Goal: Transaction & Acquisition: Book appointment/travel/reservation

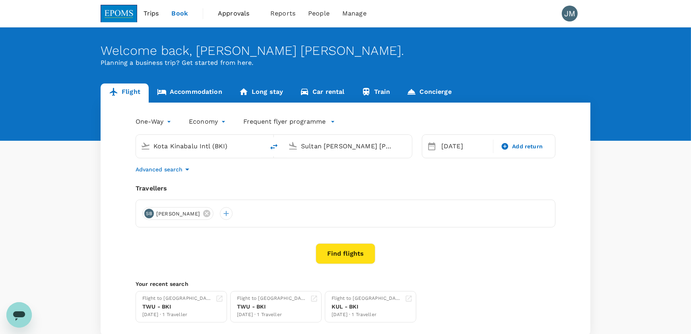
type input "Kota Kinabalu Intl (BKI)"
type input "Sultan [PERSON_NAME] [PERSON_NAME] (SZB)"
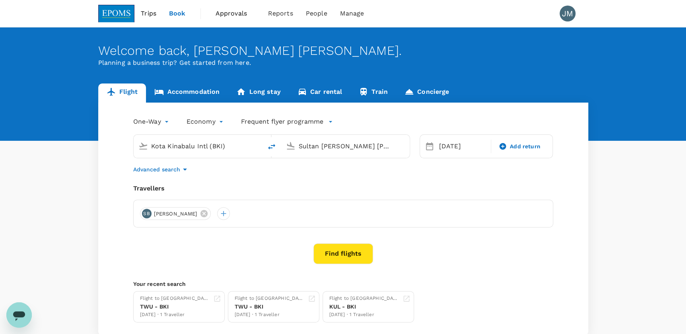
click at [195, 147] on input "Kota Kinabalu Intl (BKI)" at bounding box center [198, 146] width 94 height 12
click at [243, 148] on input "Kota Kinabalu Intl (BKI)" at bounding box center [198, 146] width 94 height 12
drag, startPoint x: 243, startPoint y: 148, endPoint x: 113, endPoint y: 147, distance: 129.7
click at [113, 147] on div "One-Way oneway Economy economy Frequent flyer programme Kota Kinabalu Intl (BKI…" at bounding box center [343, 219] width 490 height 233
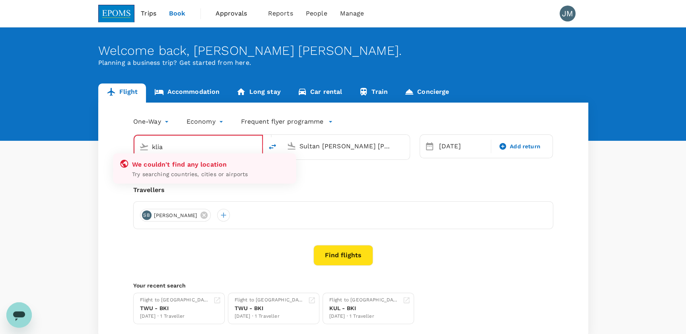
click at [189, 150] on input "klia" at bounding box center [198, 147] width 93 height 12
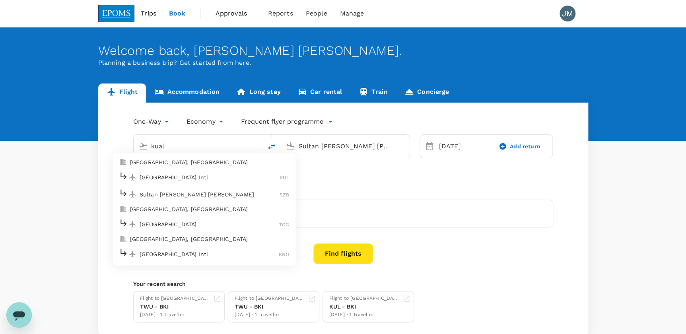
click at [197, 168] on li "[GEOGRAPHIC_DATA], [GEOGRAPHIC_DATA]" at bounding box center [204, 162] width 183 height 13
type input "[GEOGRAPHIC_DATA], [GEOGRAPHIC_DATA] (any)"
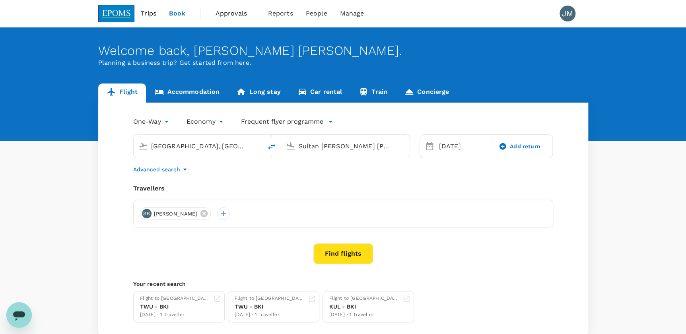
click at [323, 148] on input "Sultan [PERSON_NAME] [PERSON_NAME] (SZB)" at bounding box center [346, 146] width 94 height 12
click at [318, 179] on p "Miri Intl" at bounding box center [357, 177] width 140 height 8
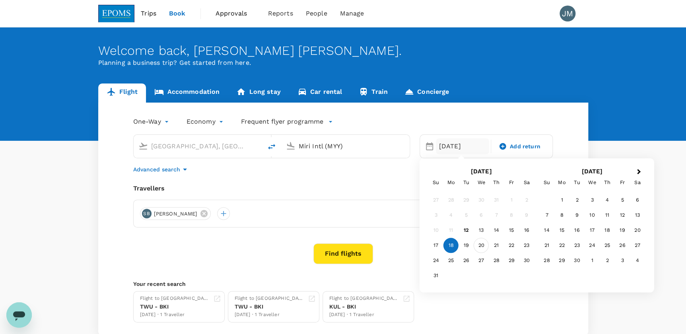
type input "Miri Intl (MYY)"
click at [481, 245] on div "20" at bounding box center [481, 245] width 15 height 15
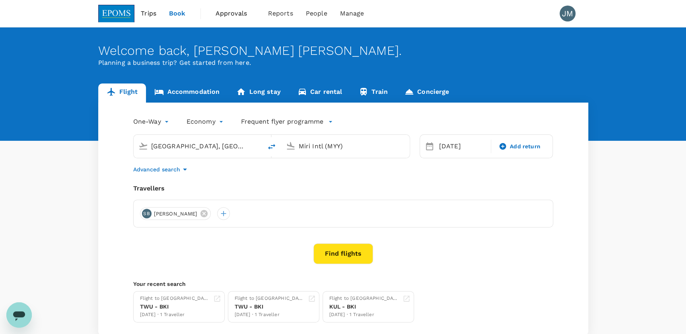
click at [340, 255] on button "Find flights" at bounding box center [343, 253] width 60 height 21
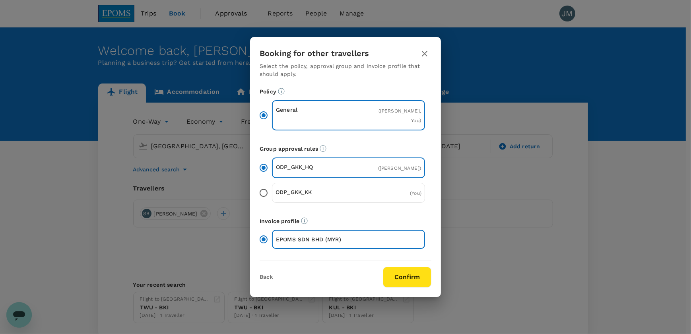
click at [399, 279] on button "Confirm" at bounding box center [407, 277] width 49 height 21
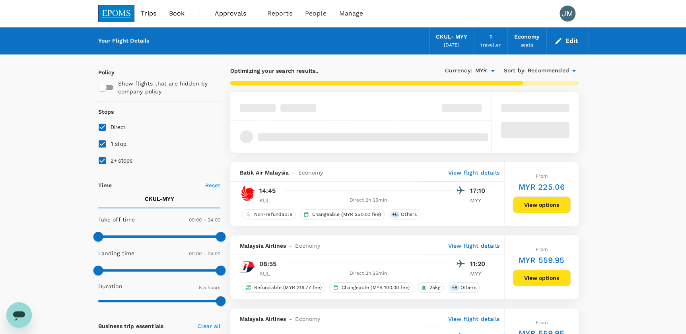
type input "800"
click at [95, 143] on input "1 stop" at bounding box center [102, 144] width 17 height 17
checkbox input "false"
click at [100, 158] on input "2+ stops" at bounding box center [102, 160] width 17 height 17
checkbox input "false"
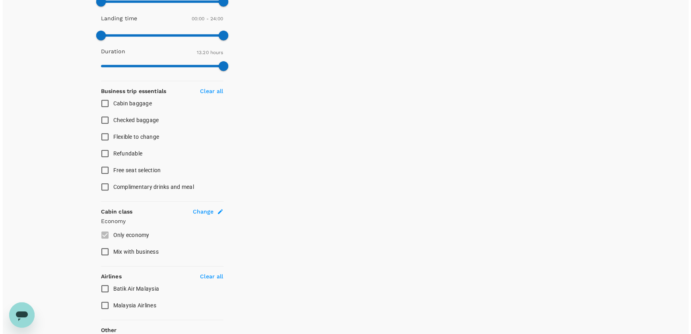
scroll to position [287, 0]
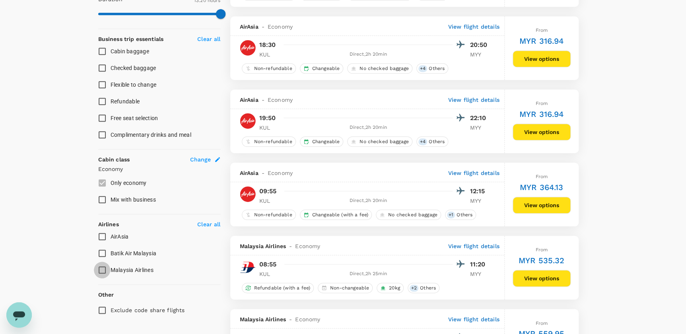
click at [102, 272] on input "Malaysia Airlines" at bounding box center [102, 270] width 17 height 17
checkbox input "true"
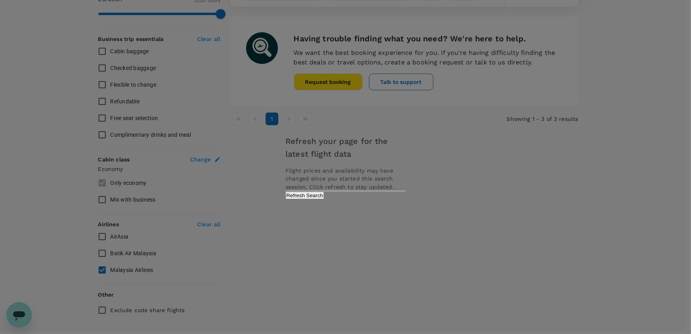
click at [379, 207] on div "Refresh your page for the latest flight data Flight prices and availability may…" at bounding box center [345, 167] width 139 height 80
click at [324, 199] on button "Refresh Search" at bounding box center [305, 196] width 39 height 8
drag, startPoint x: 367, startPoint y: 202, endPoint x: 427, endPoint y: 202, distance: 60.1
click at [384, 199] on div "Refreshing..." at bounding box center [346, 195] width 120 height 8
click at [427, 202] on div "Refresh your page for the latest flight data Flight prices and availability may…" at bounding box center [345, 167] width 691 height 334
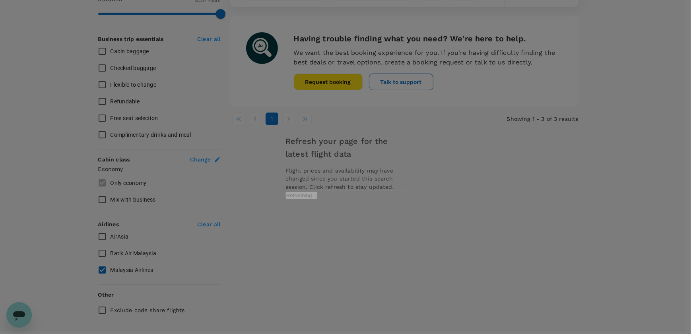
click at [461, 200] on div "Refresh your page for the latest flight data Flight prices and availability may…" at bounding box center [345, 167] width 691 height 334
click at [478, 200] on div "Refresh your page for the latest flight data Flight prices and availability may…" at bounding box center [345, 167] width 691 height 334
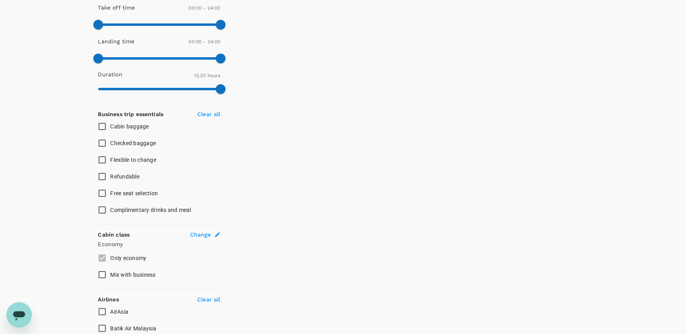
click at [479, 202] on div "Refresh your page for the latest flight data Flight prices and availability may…" at bounding box center [345, 167] width 691 height 334
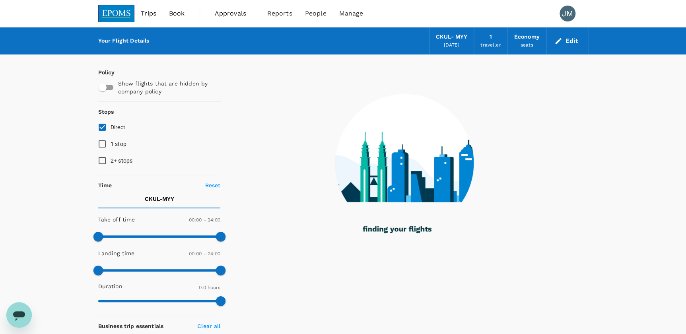
type input "485"
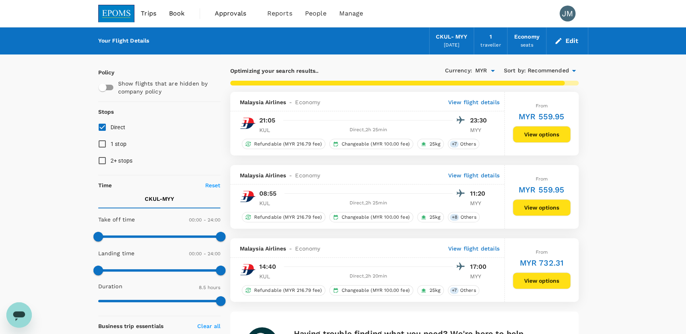
checkbox input "false"
type input "800"
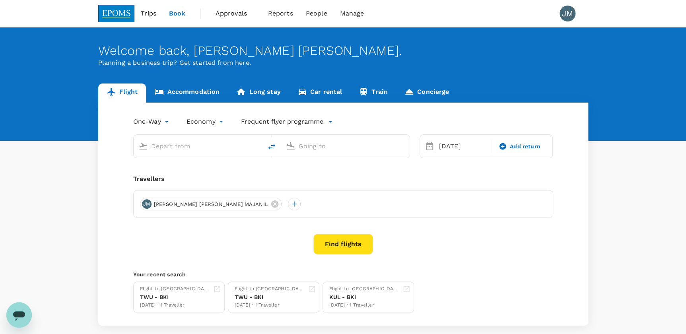
type input "[GEOGRAPHIC_DATA], [GEOGRAPHIC_DATA] (any)"
type input "Miri Intl (MYY)"
type input "[GEOGRAPHIC_DATA], [GEOGRAPHIC_DATA] (any)"
type input "Miri Intl (MYY)"
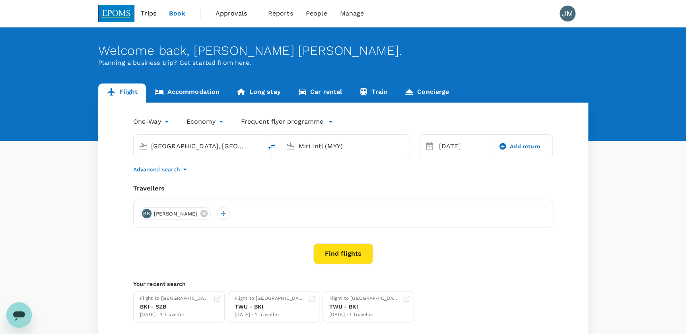
click at [234, 148] on input "[GEOGRAPHIC_DATA], [GEOGRAPHIC_DATA] (any)" at bounding box center [198, 146] width 94 height 12
click at [249, 147] on div "[GEOGRAPHIC_DATA], [GEOGRAPHIC_DATA] (any)" at bounding box center [204, 146] width 106 height 13
click at [230, 146] on input "[GEOGRAPHIC_DATA], [GEOGRAPHIC_DATA] (any)" at bounding box center [198, 146] width 94 height 12
drag, startPoint x: 250, startPoint y: 146, endPoint x: 31, endPoint y: 144, distance: 218.8
click at [31, 144] on div "Flight Accommodation Long stay Car rental Train Concierge One-Way oneway Econom…" at bounding box center [343, 210] width 686 height 252
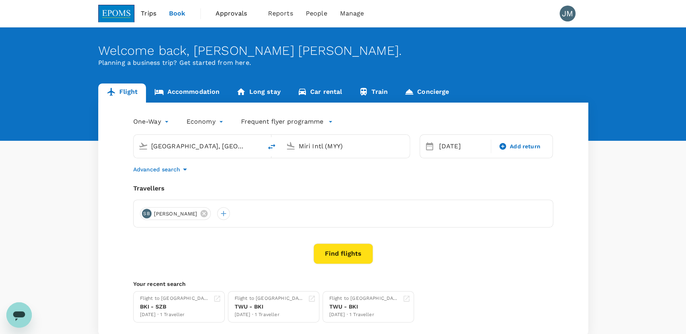
click at [174, 143] on input "[GEOGRAPHIC_DATA], [GEOGRAPHIC_DATA] (any)" at bounding box center [198, 146] width 94 height 12
click at [229, 144] on input "[GEOGRAPHIC_DATA], [GEOGRAPHIC_DATA] (any)" at bounding box center [198, 146] width 94 height 12
drag, startPoint x: 241, startPoint y: 144, endPoint x: 66, endPoint y: 145, distance: 175.4
click at [66, 145] on div "Flight Accommodation Long stay Car rental Train Concierge One-Way oneway Econom…" at bounding box center [343, 210] width 686 height 252
click at [175, 177] on p "Kota Kinabalu Intl" at bounding box center [211, 177] width 142 height 8
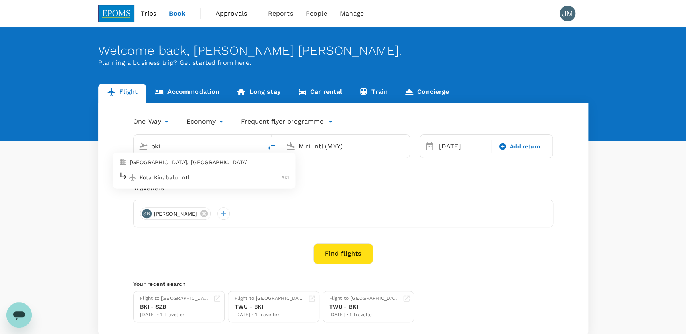
type input "Kota Kinabalu Intl (BKI)"
click at [354, 150] on input "Miri Intl (MYY)" at bounding box center [346, 146] width 94 height 12
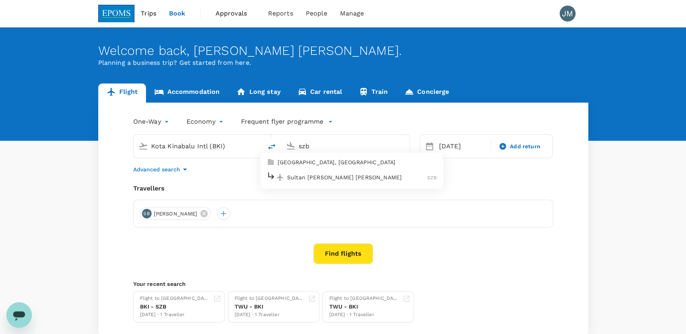
click at [306, 174] on p "Sultan [PERSON_NAME] [PERSON_NAME]" at bounding box center [357, 177] width 140 height 8
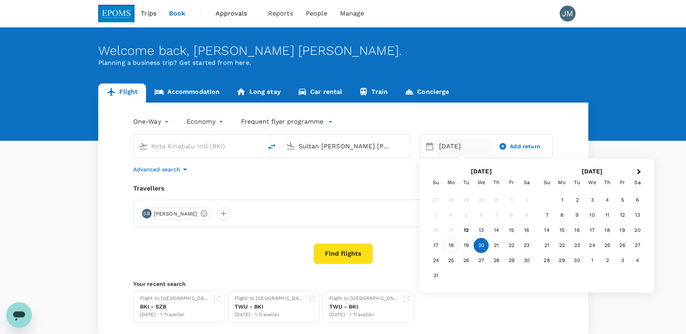
type input "Sultan [PERSON_NAME] [PERSON_NAME] (SZB)"
click at [447, 245] on div "18" at bounding box center [451, 245] width 15 height 15
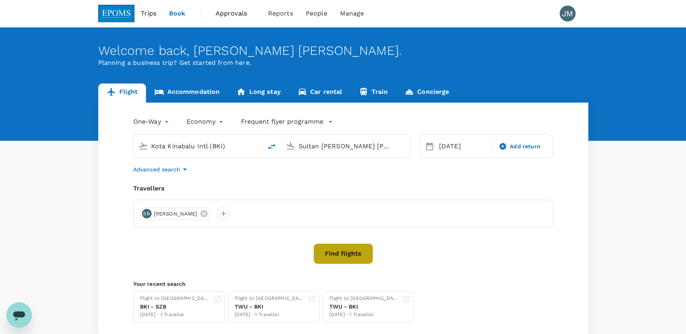
click at [350, 253] on button "Find flights" at bounding box center [343, 253] width 60 height 21
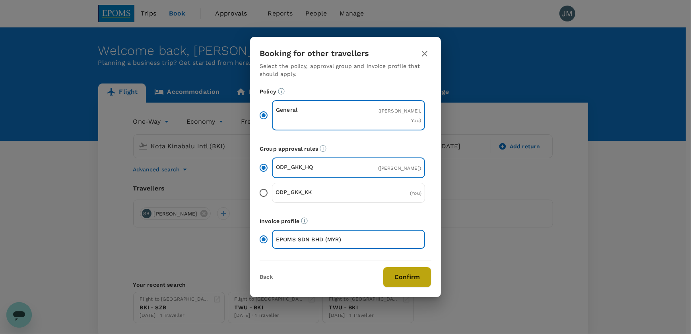
click at [403, 283] on button "Confirm" at bounding box center [407, 277] width 49 height 21
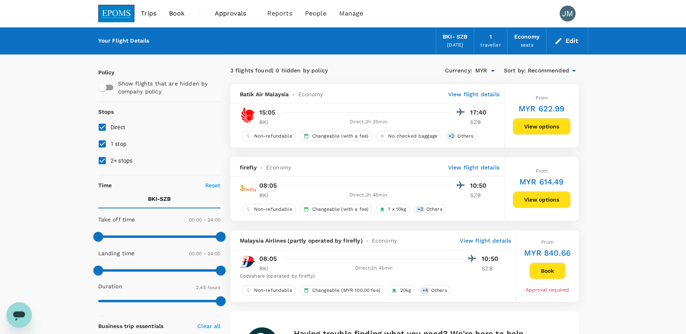
click at [105, 144] on input "1 stop" at bounding box center [102, 144] width 17 height 17
checkbox input "false"
click at [99, 156] on input "2+ stops" at bounding box center [102, 160] width 17 height 17
checkbox input "false"
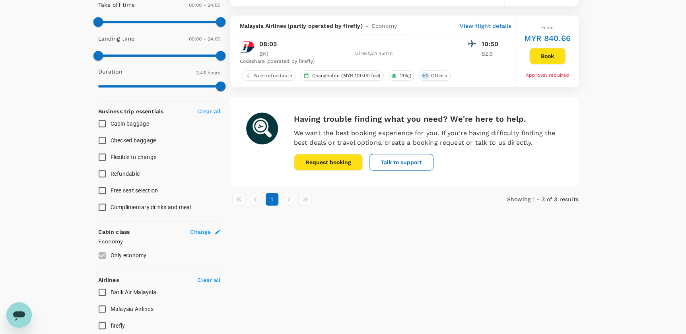
scroll to position [287, 0]
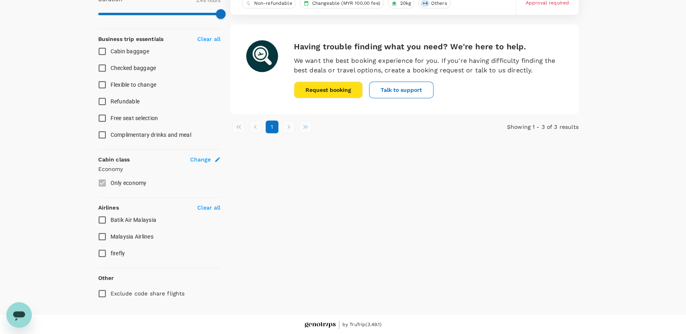
click at [103, 82] on input "Flexible to change" at bounding box center [102, 84] width 17 height 17
checkbox input "true"
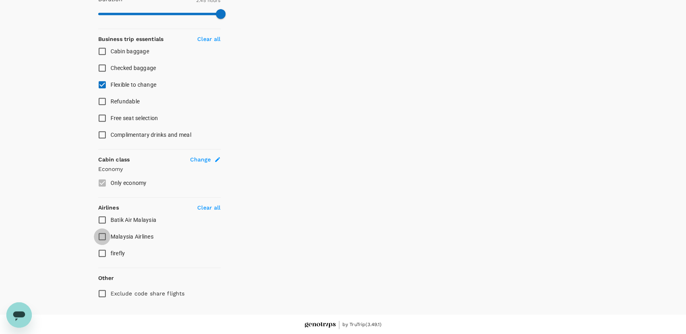
click at [99, 235] on input "Malaysia Airlines" at bounding box center [102, 236] width 17 height 17
checkbox input "true"
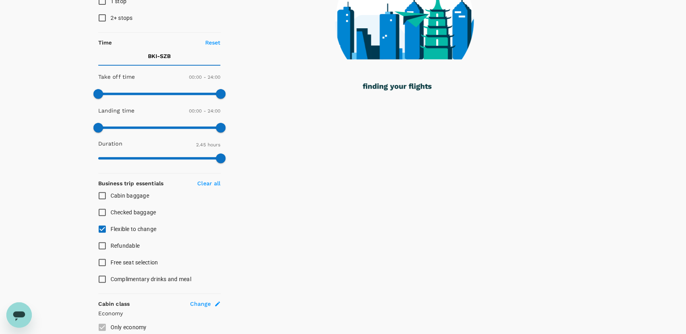
scroll to position [0, 0]
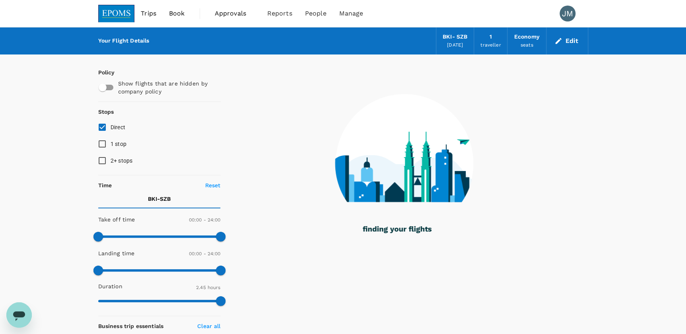
type input "775"
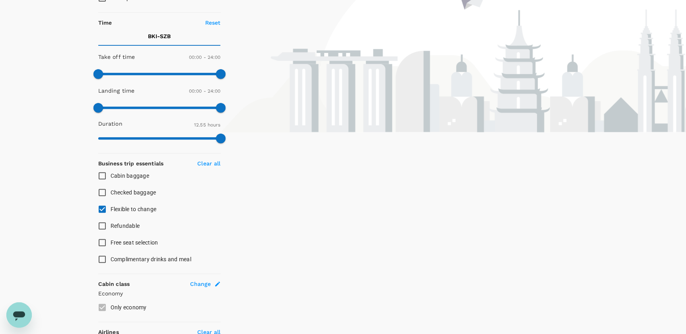
scroll to position [181, 0]
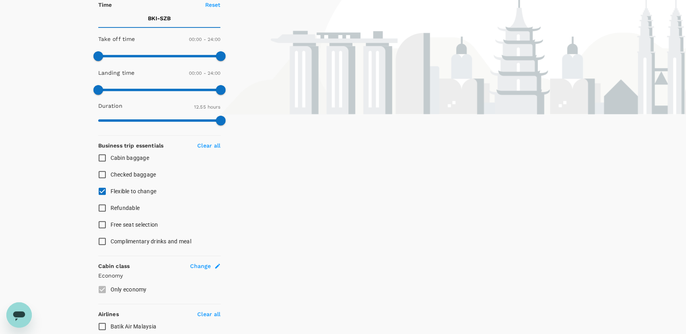
click at [97, 186] on input "Flexible to change" at bounding box center [102, 191] width 17 height 17
checkbox input "false"
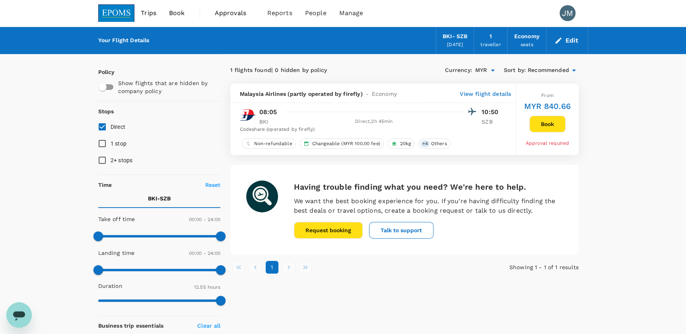
scroll to position [0, 0]
